Goal: Task Accomplishment & Management: Use online tool/utility

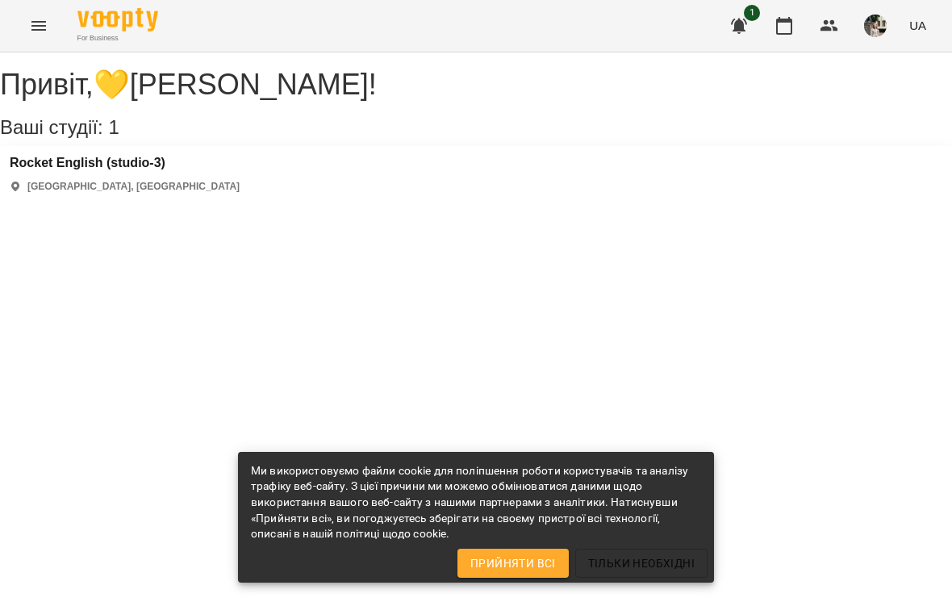
click at [795, 21] on button "button" at bounding box center [783, 25] width 39 height 39
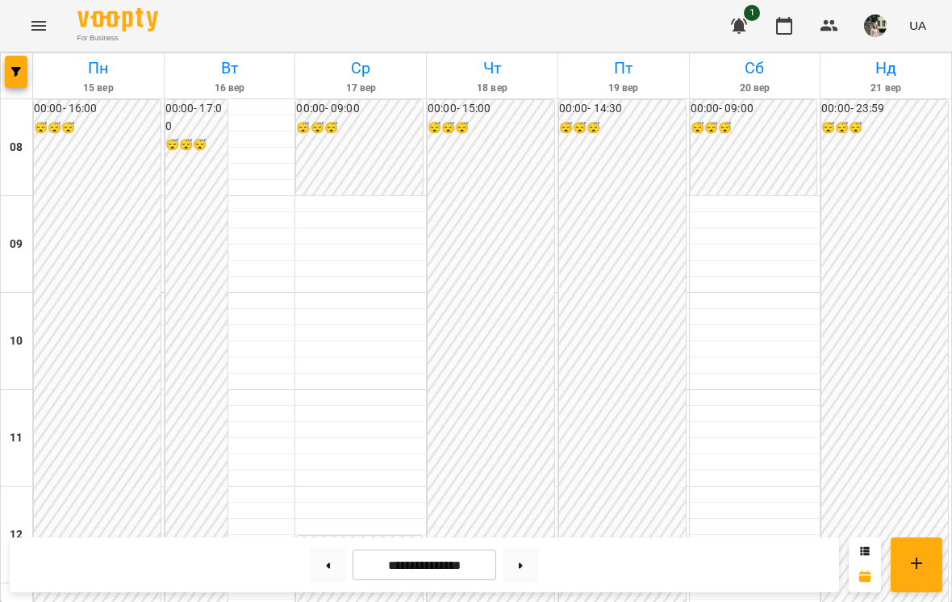
scroll to position [643, 0]
click at [319, 557] on button at bounding box center [328, 564] width 36 height 35
type input "**********"
click at [756, 539] on div "12:30" at bounding box center [755, 557] width 116 height 37
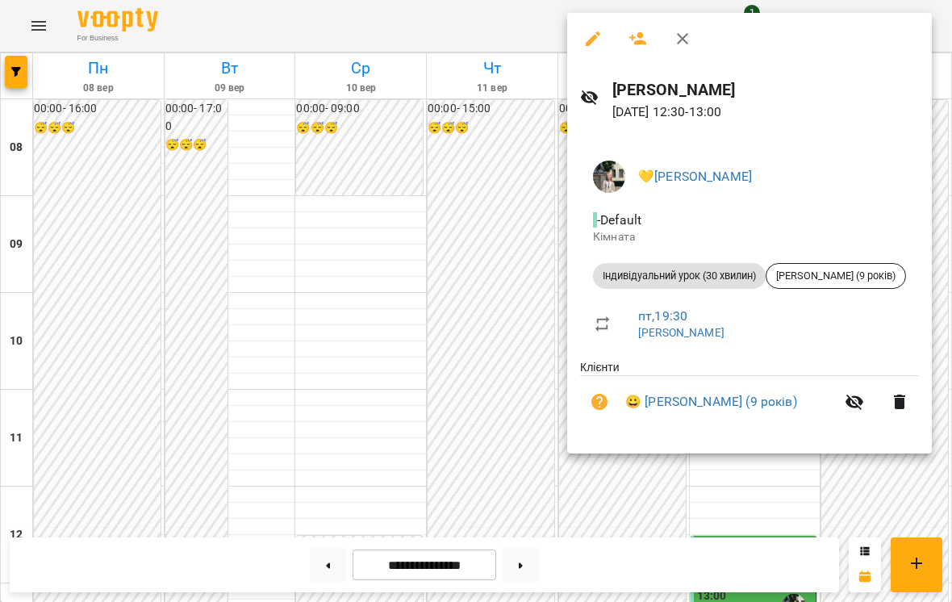
click at [115, 378] on div at bounding box center [476, 301] width 952 height 602
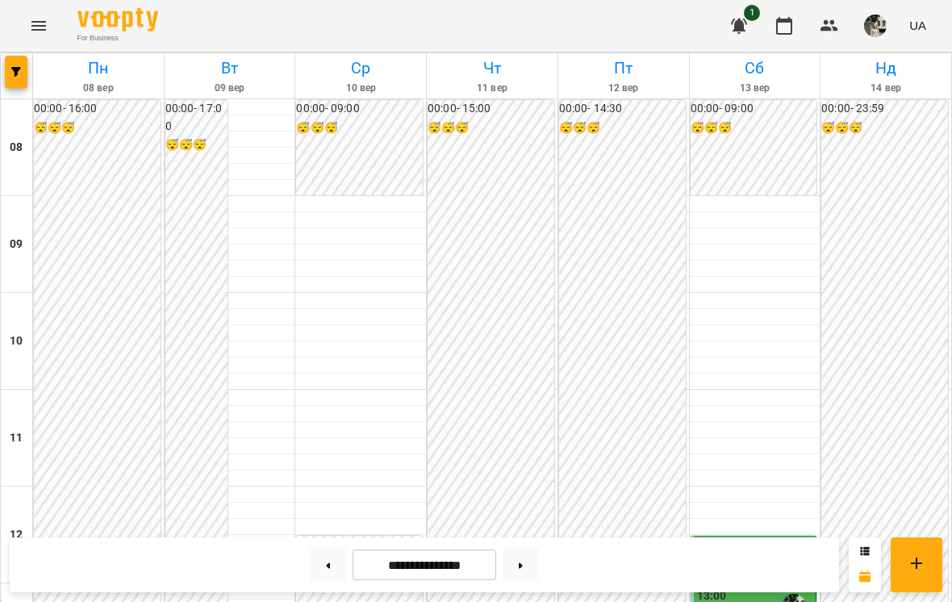
click at [749, 587] on div "13:00" at bounding box center [755, 605] width 116 height 37
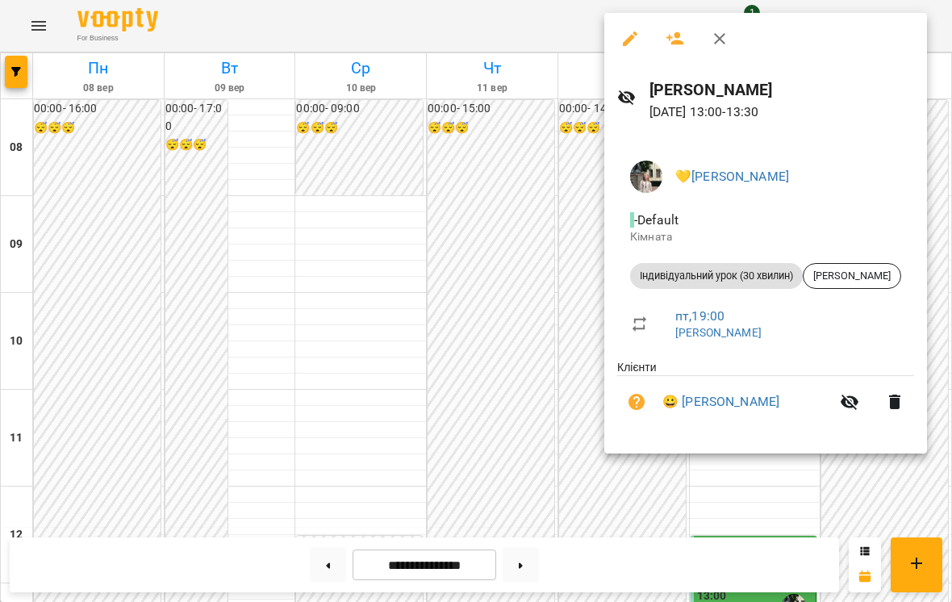
click at [156, 193] on div at bounding box center [476, 301] width 952 height 602
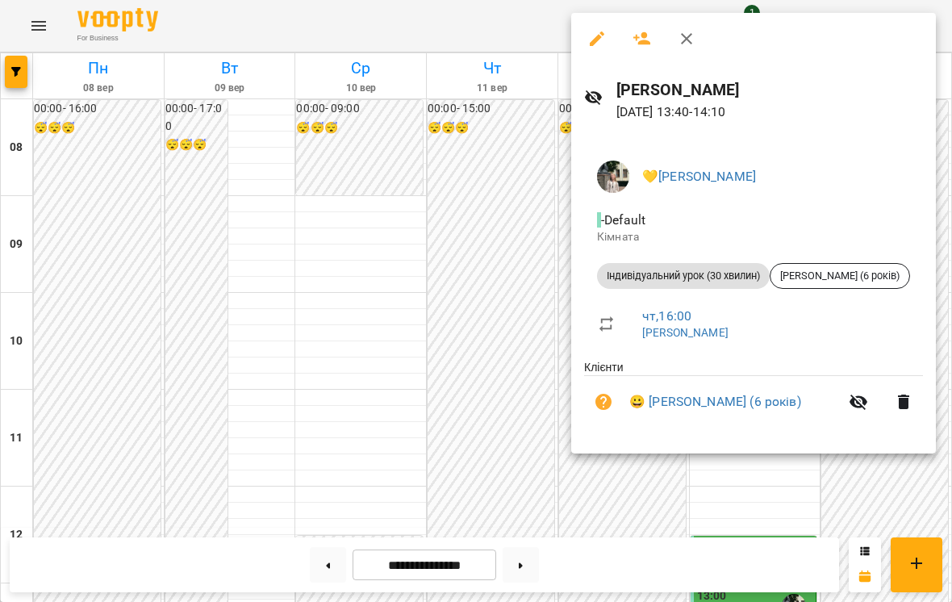
click at [120, 246] on div at bounding box center [476, 301] width 952 height 602
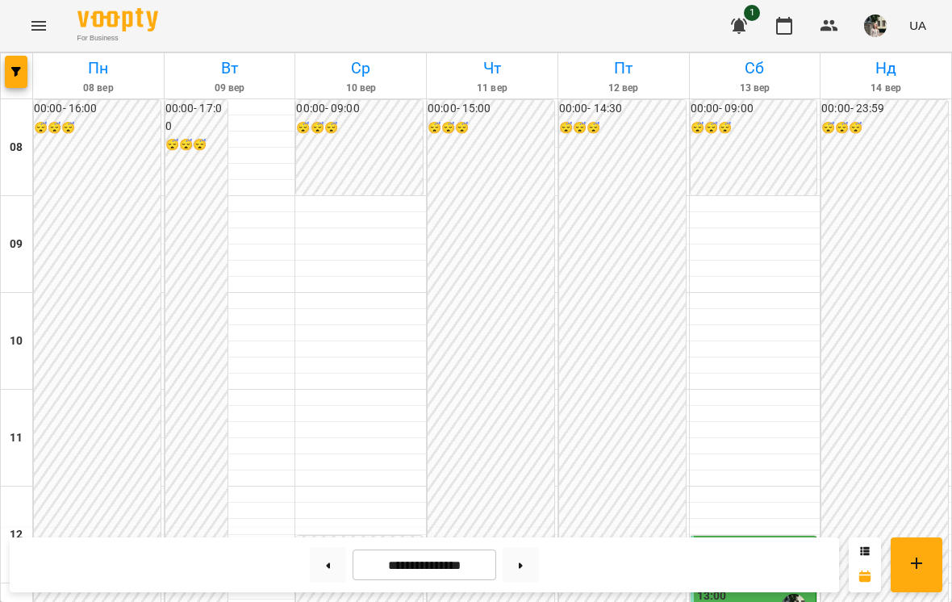
scroll to position [466, 0]
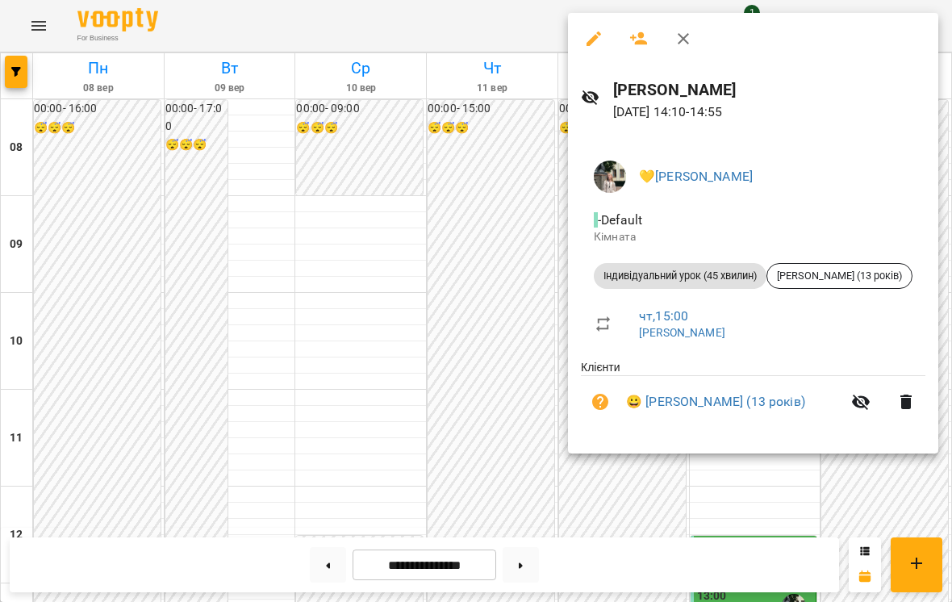
click at [810, 526] on div at bounding box center [476, 301] width 952 height 602
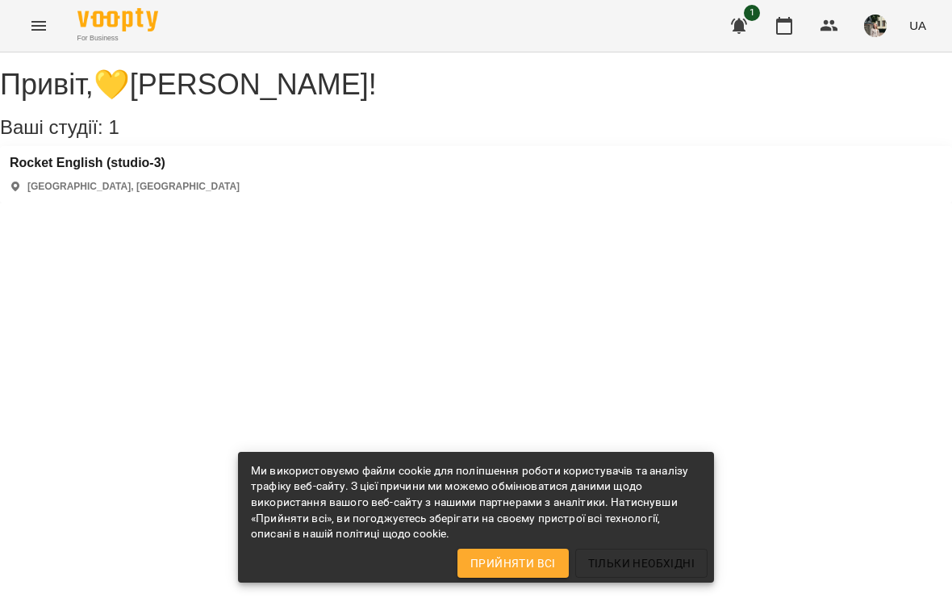
click at [775, 23] on icon "button" at bounding box center [783, 25] width 19 height 19
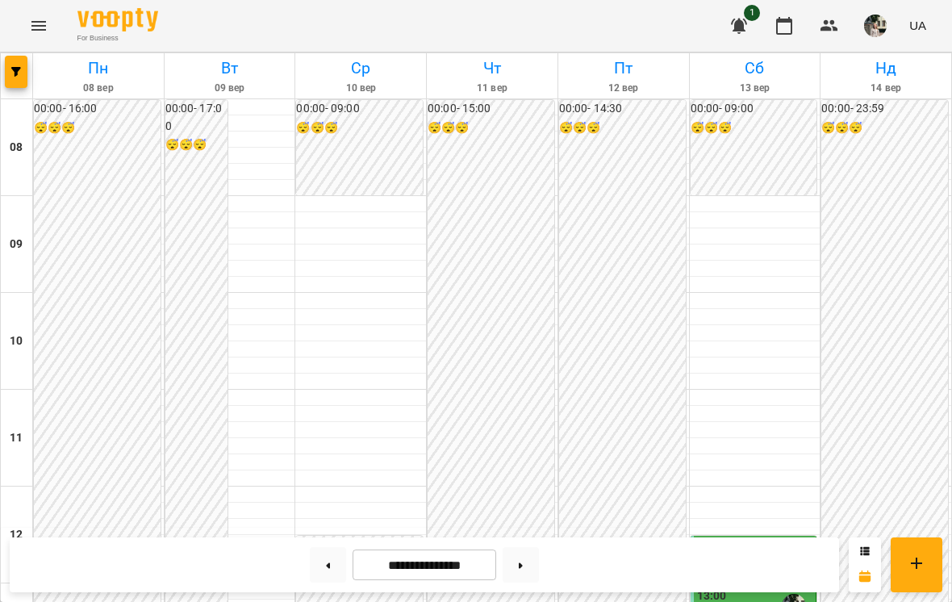
click at [319, 557] on button at bounding box center [328, 564] width 36 height 35
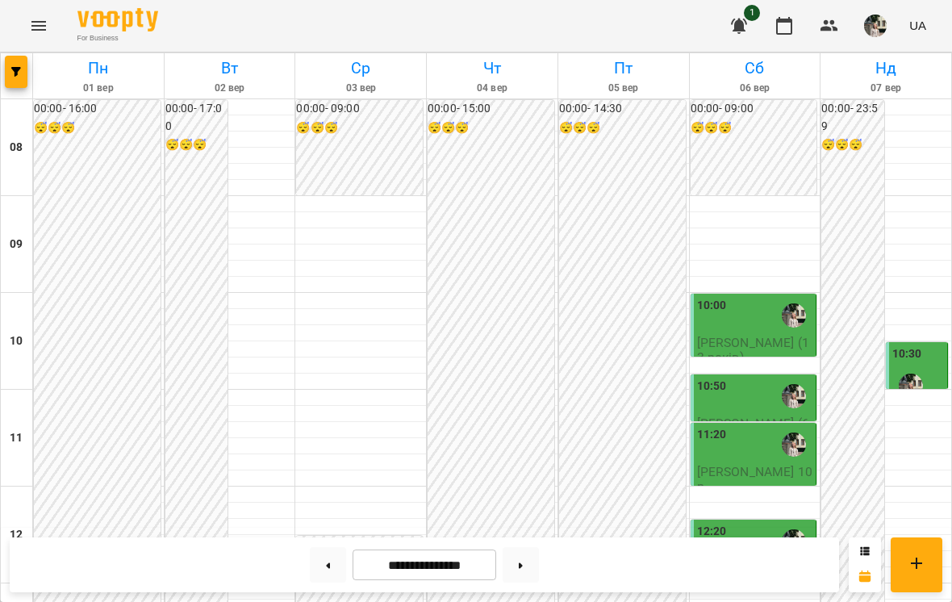
scroll to position [215, 0]
click at [523, 571] on button at bounding box center [520, 564] width 36 height 35
type input "**********"
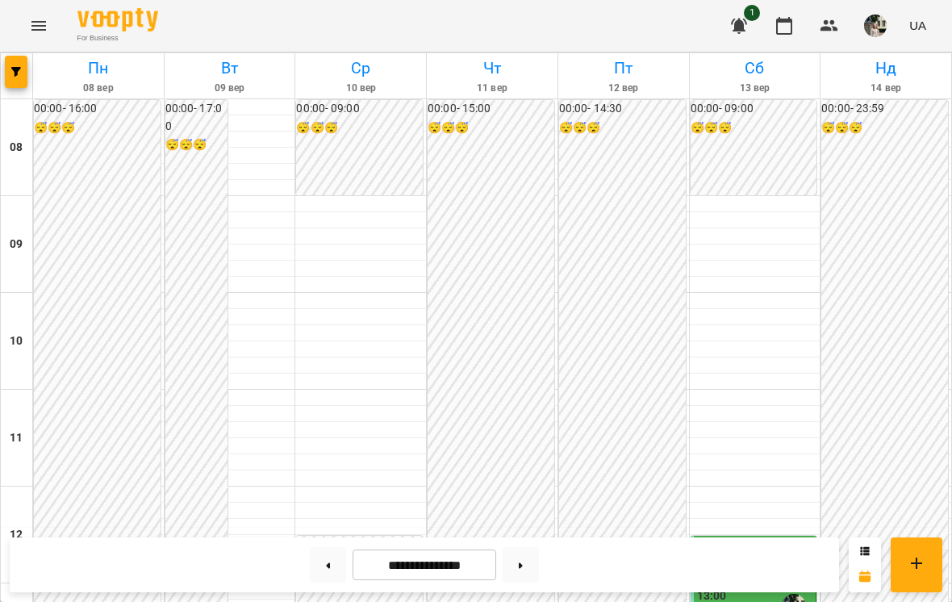
scroll to position [830, 0]
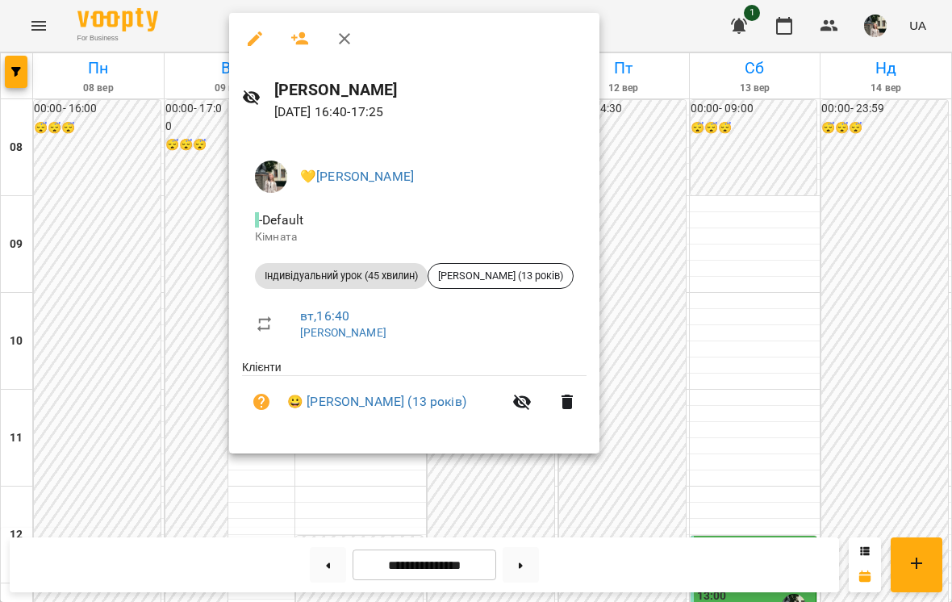
click at [723, 119] on div at bounding box center [476, 301] width 952 height 602
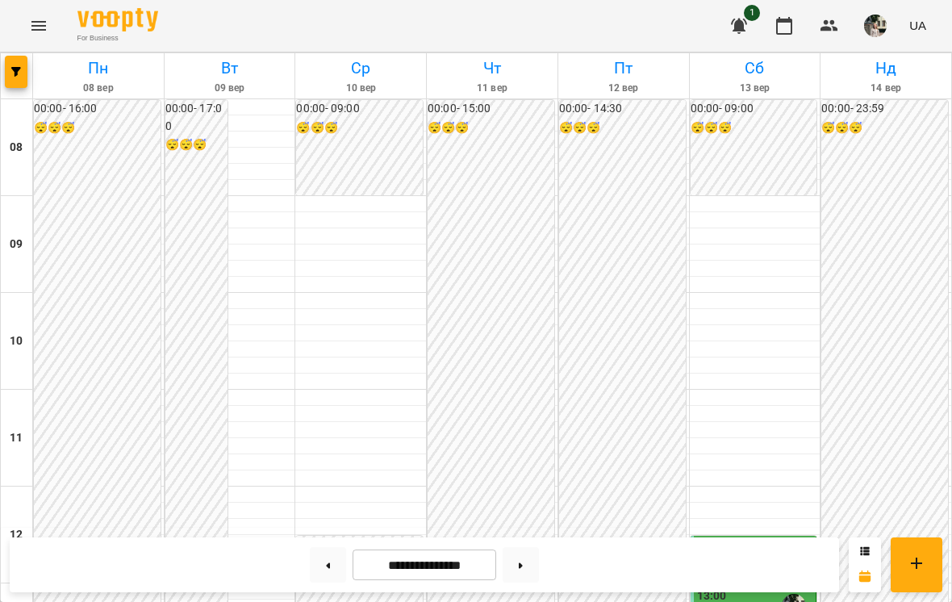
scroll to position [858, 0]
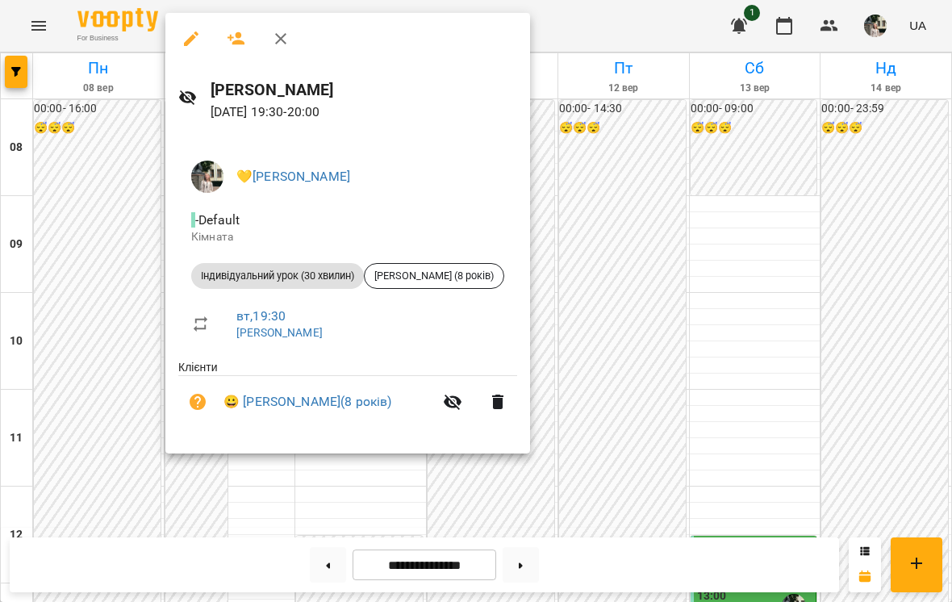
click at [584, 320] on div at bounding box center [476, 301] width 952 height 602
